Goal: Information Seeking & Learning: Check status

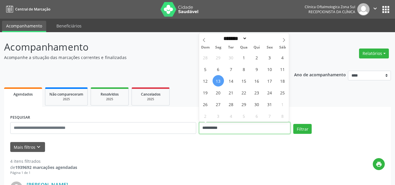
click at [210, 126] on input "**********" at bounding box center [244, 128] width 91 height 12
click at [283, 40] on icon at bounding box center [284, 40] width 4 height 4
drag, startPoint x: 205, startPoint y: 41, endPoint x: 208, endPoint y: 47, distance: 6.4
click at [205, 42] on icon at bounding box center [204, 40] width 4 height 4
select select "*"
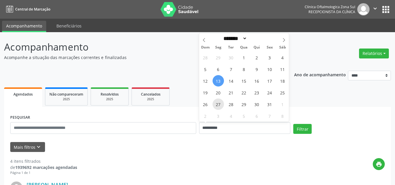
click at [217, 105] on span "27" at bounding box center [217, 103] width 11 height 11
type input "**********"
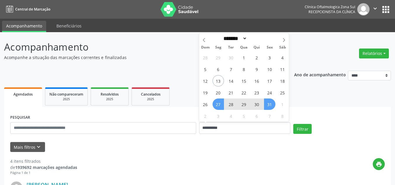
click at [270, 107] on span "31" at bounding box center [269, 103] width 11 height 11
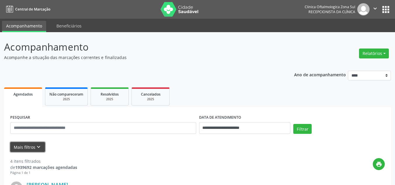
click at [19, 145] on button "Mais filtros keyboard_arrow_down" at bounding box center [27, 147] width 35 height 10
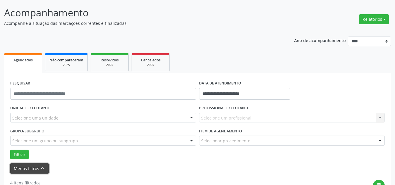
scroll to position [88, 0]
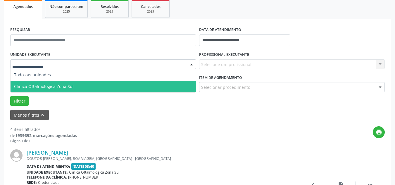
drag, startPoint x: 51, startPoint y: 85, endPoint x: 130, endPoint y: 77, distance: 78.9
click at [52, 85] on span "Clinica Oftalmologica Zona Sul" at bounding box center [44, 87] width 60 height 6
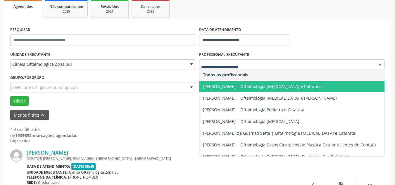
drag, startPoint x: 212, startPoint y: 87, endPoint x: 155, endPoint y: 85, distance: 57.0
click at [211, 87] on span "[PERSON_NAME] | Oftalmologia [MEDICAL_DATA] e Catarata" at bounding box center [262, 87] width 118 height 6
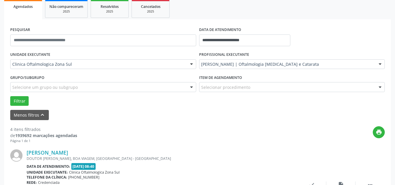
drag, startPoint x: 105, startPoint y: 80, endPoint x: 99, endPoint y: 86, distance: 8.3
click at [100, 84] on div "Grupo/Subgrupo Selecione um grupo ou subgrupo Todos os grupos e subgrupos Nenhu…" at bounding box center [103, 82] width 186 height 19
click at [98, 87] on div "Selecione um grupo ou subgrupo" at bounding box center [103, 87] width 186 height 10
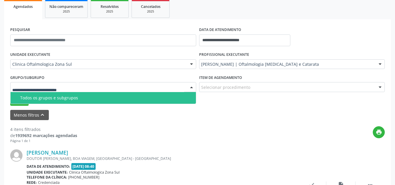
click at [62, 93] on span "Todos os grupos e subgrupos" at bounding box center [103, 98] width 185 height 12
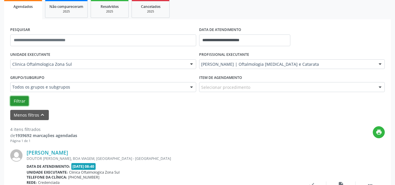
click at [25, 98] on button "Filtrar" at bounding box center [19, 101] width 18 height 10
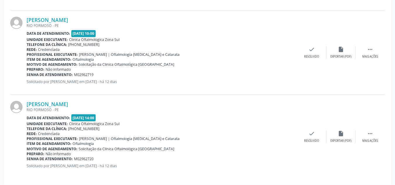
scroll to position [308, 0]
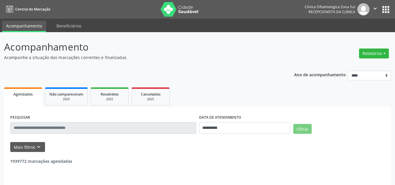
click at [223, 109] on div "**********" at bounding box center [197, 151] width 386 height 89
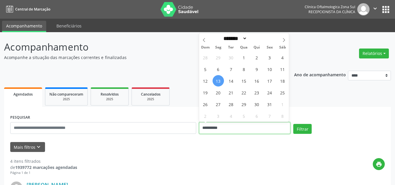
click at [222, 129] on input "**********" at bounding box center [244, 128] width 91 height 12
click at [219, 77] on span "13" at bounding box center [217, 80] width 11 height 11
type input "**********"
click at [244, 83] on span "15" at bounding box center [243, 80] width 11 height 11
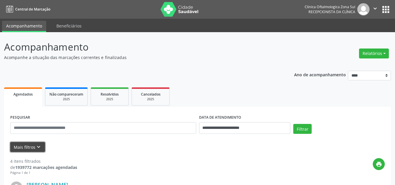
click at [39, 146] on icon "keyboard_arrow_down" at bounding box center [38, 147] width 6 height 6
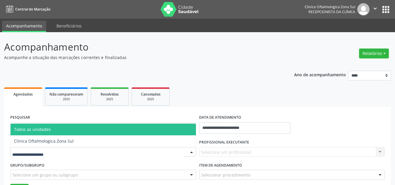
drag, startPoint x: 51, startPoint y: 156, endPoint x: 57, endPoint y: 150, distance: 8.7
click at [51, 156] on div at bounding box center [103, 152] width 186 height 10
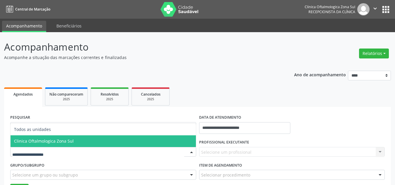
drag, startPoint x: 61, startPoint y: 143, endPoint x: 219, endPoint y: 128, distance: 159.4
click at [61, 143] on span "Clinica Oftalmologica Zona Sul" at bounding box center [44, 141] width 60 height 6
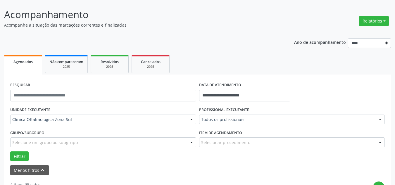
scroll to position [88, 0]
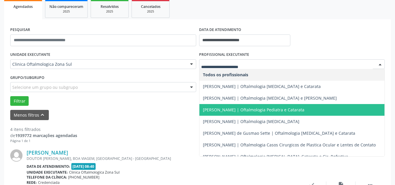
click at [226, 111] on span "[PERSON_NAME] | Oftalmologia Pediatra e Catarata" at bounding box center [253, 110] width 101 height 6
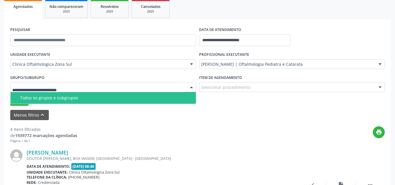
click at [107, 86] on div at bounding box center [103, 87] width 186 height 10
drag, startPoint x: 86, startPoint y: 98, endPoint x: 68, endPoint y: 95, distance: 18.4
click at [75, 96] on div "Todos os grupos e subgrupos" at bounding box center [106, 98] width 172 height 5
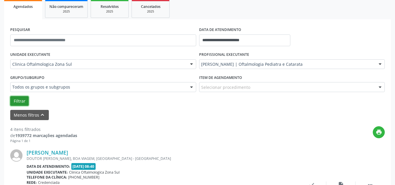
click at [20, 98] on button "Filtrar" at bounding box center [19, 101] width 18 height 10
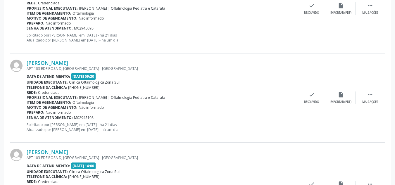
scroll to position [387, 0]
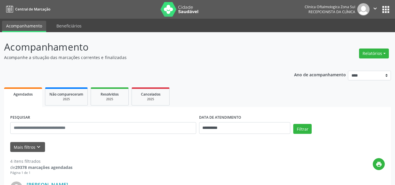
click at [377, 7] on icon "" at bounding box center [375, 8] width 6 height 6
click at [357, 34] on link "Sair" at bounding box center [360, 36] width 40 height 8
